Goal: Obtain resource: Obtain resource

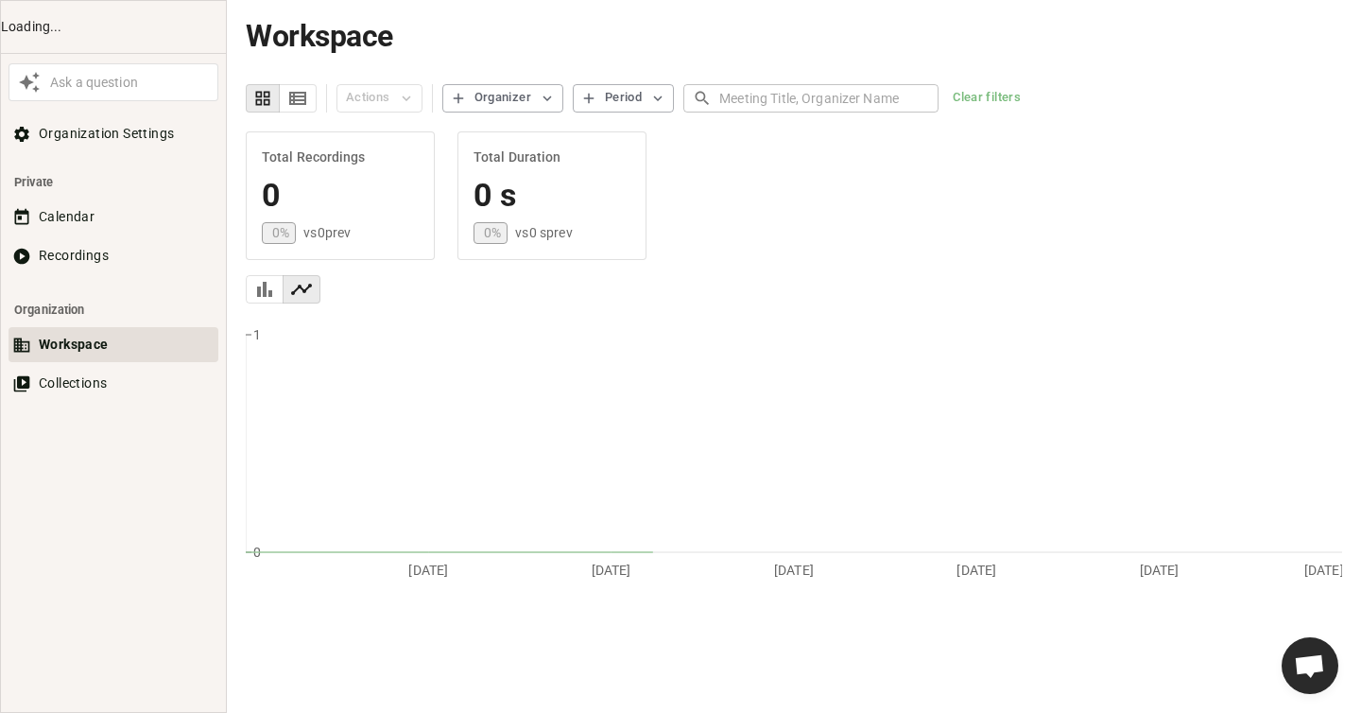
scroll to position [876, 0]
click at [100, 260] on button "Recordings" at bounding box center [114, 255] width 210 height 35
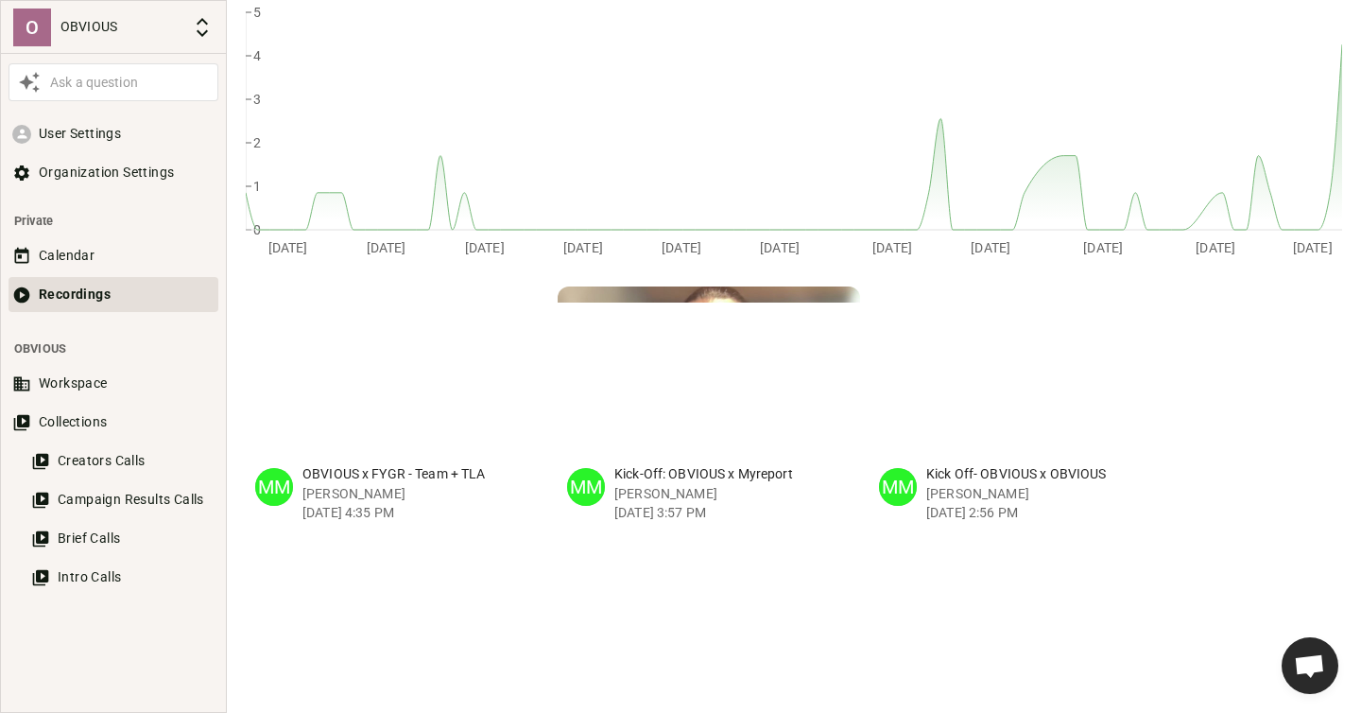
scroll to position [347, 0]
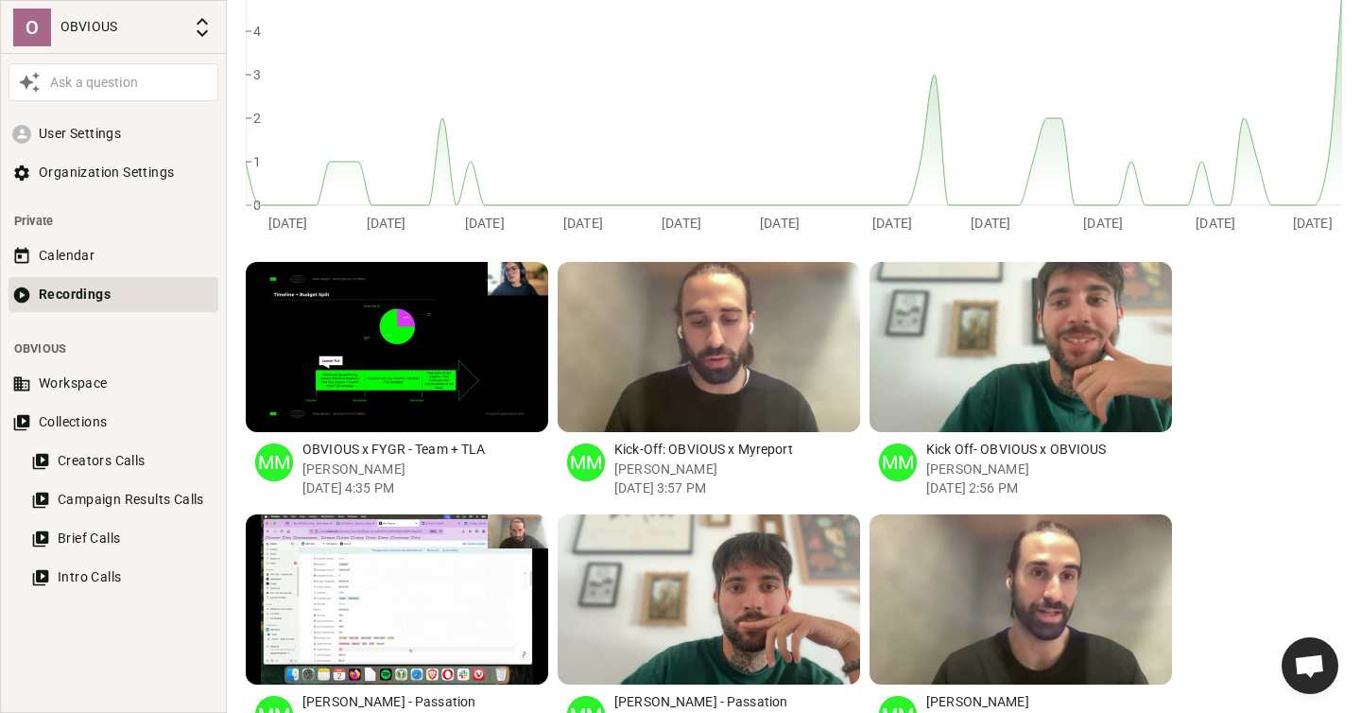
click at [667, 447] on p "Kick-Off: OBVIOUS x Myreport" at bounding box center [738, 450] width 246 height 20
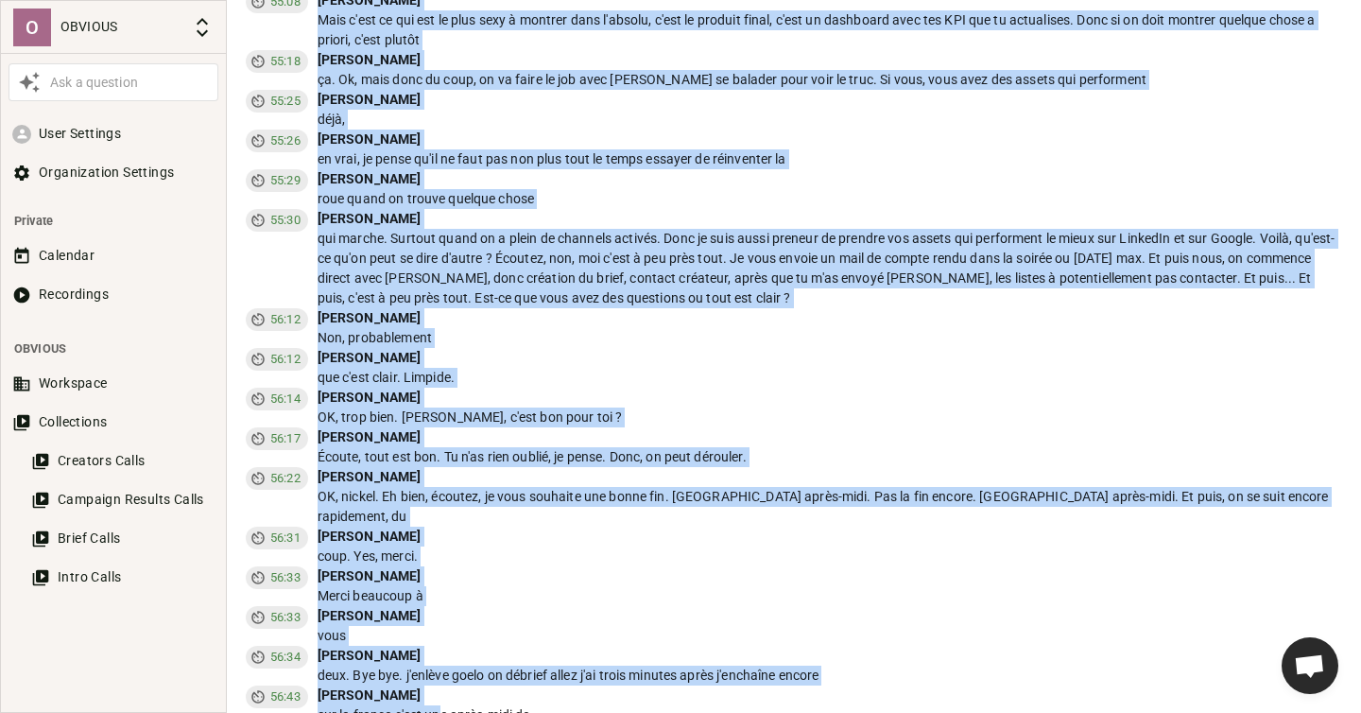
scroll to position [15714, 0]
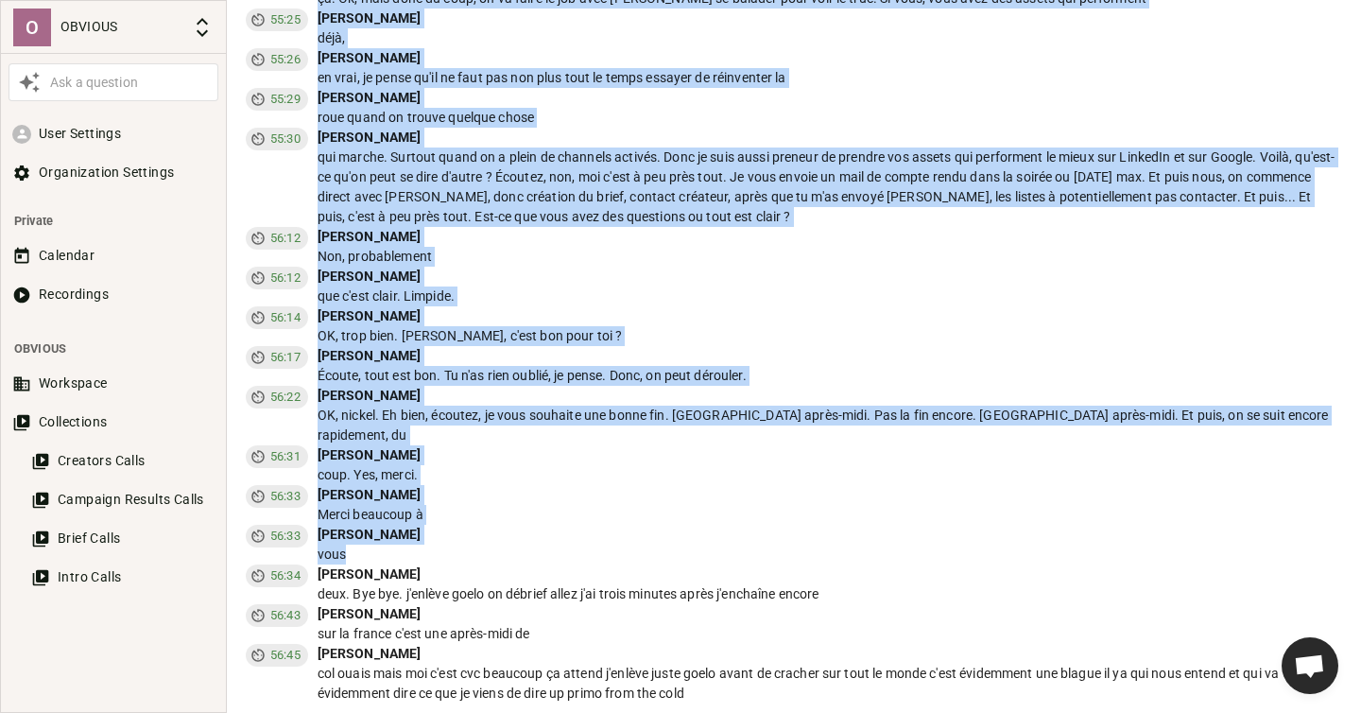
drag, startPoint x: 256, startPoint y: 367, endPoint x: 695, endPoint y: 560, distance: 479.2
copy div "0) **Loremi** : - **Dolorsitamet** : Consec Adipis el Seddoe Tempori u'LABOREE …"
